Goal: Obtain resource: Download file/media

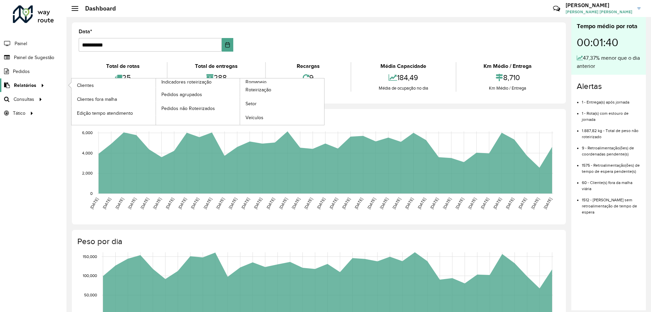
click at [39, 86] on icon at bounding box center [42, 85] width 6 height 10
click at [77, 84] on span "Clientes" at bounding box center [86, 85] width 18 height 7
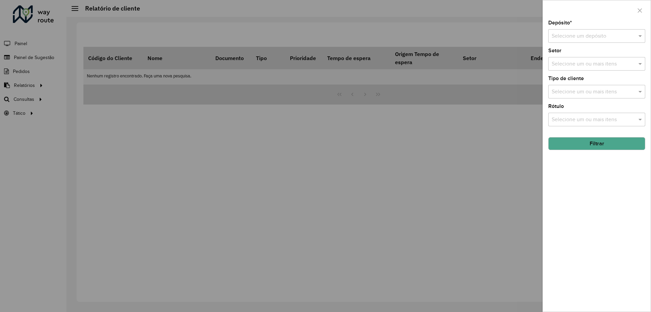
click at [578, 33] on input "text" at bounding box center [590, 36] width 77 height 8
click at [569, 53] on div "CDD Cascavel" at bounding box center [596, 56] width 96 height 12
click at [586, 141] on button "Filtrar" at bounding box center [596, 143] width 97 height 13
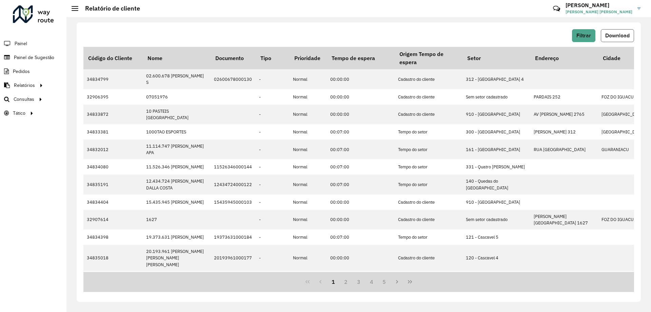
click at [622, 40] on button "Download" at bounding box center [617, 35] width 33 height 13
